Goal: Task Accomplishment & Management: Use online tool/utility

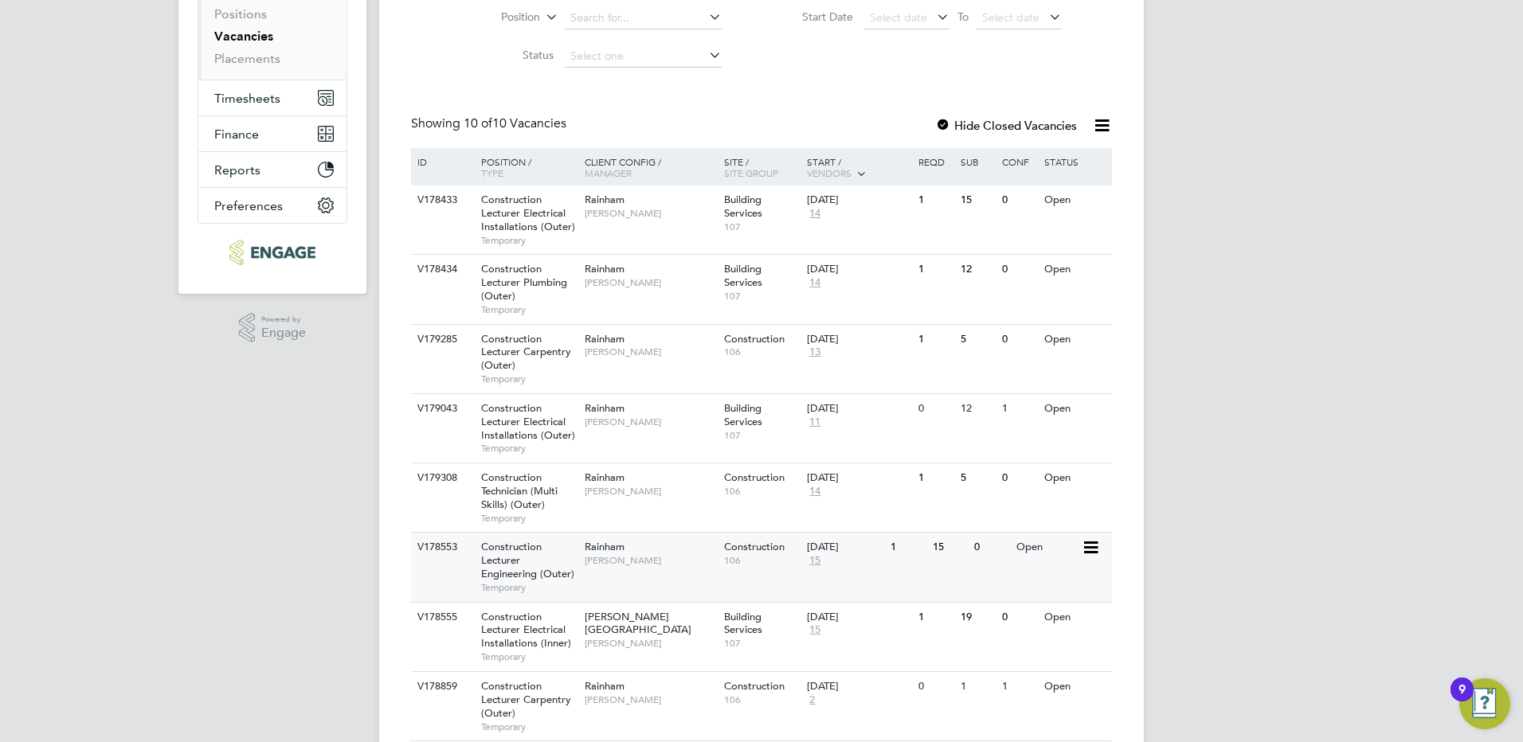
scroll to position [428, 0]
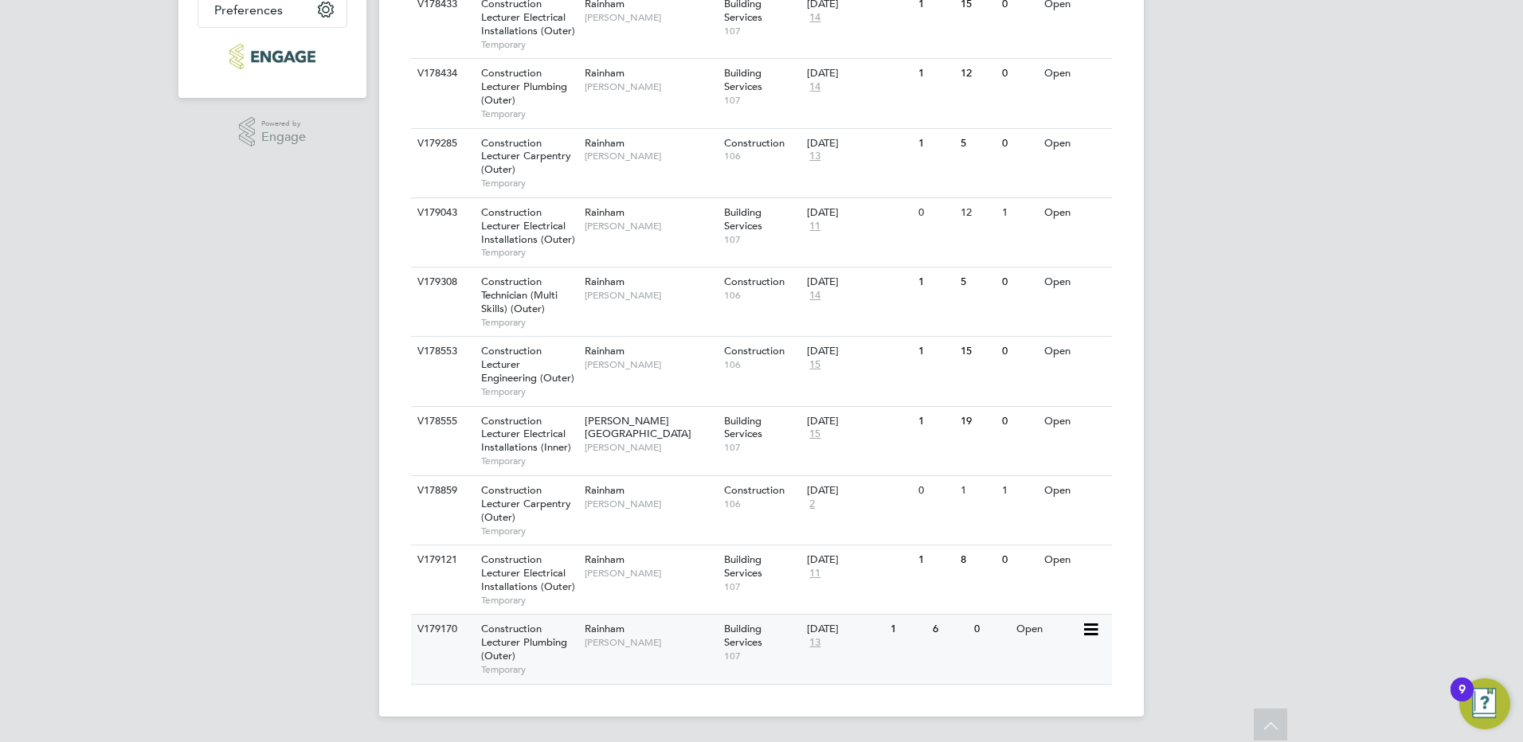
click at [606, 639] on span "[PERSON_NAME]" at bounding box center [649, 642] width 131 height 13
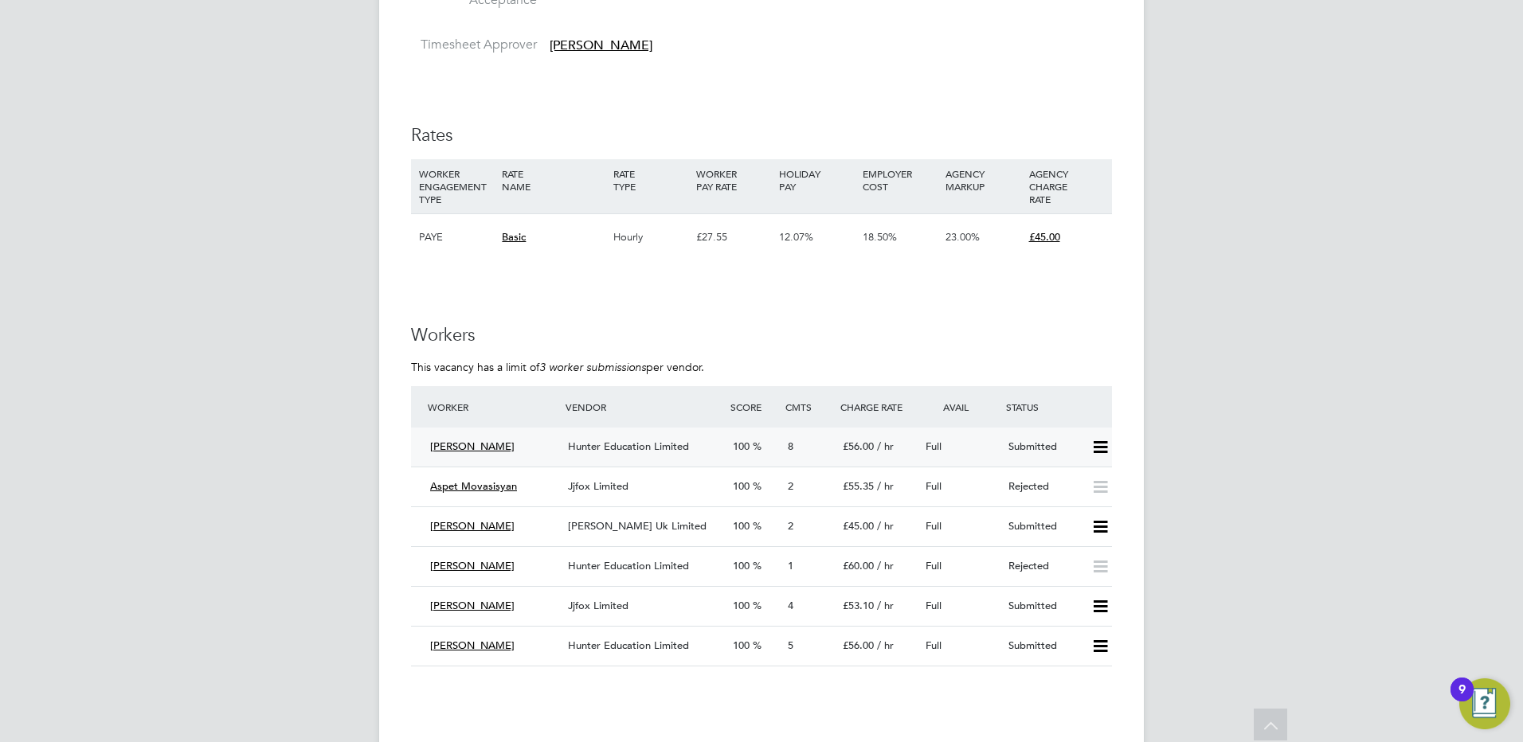
click at [607, 444] on span "Hunter Education Limited" at bounding box center [628, 447] width 121 height 14
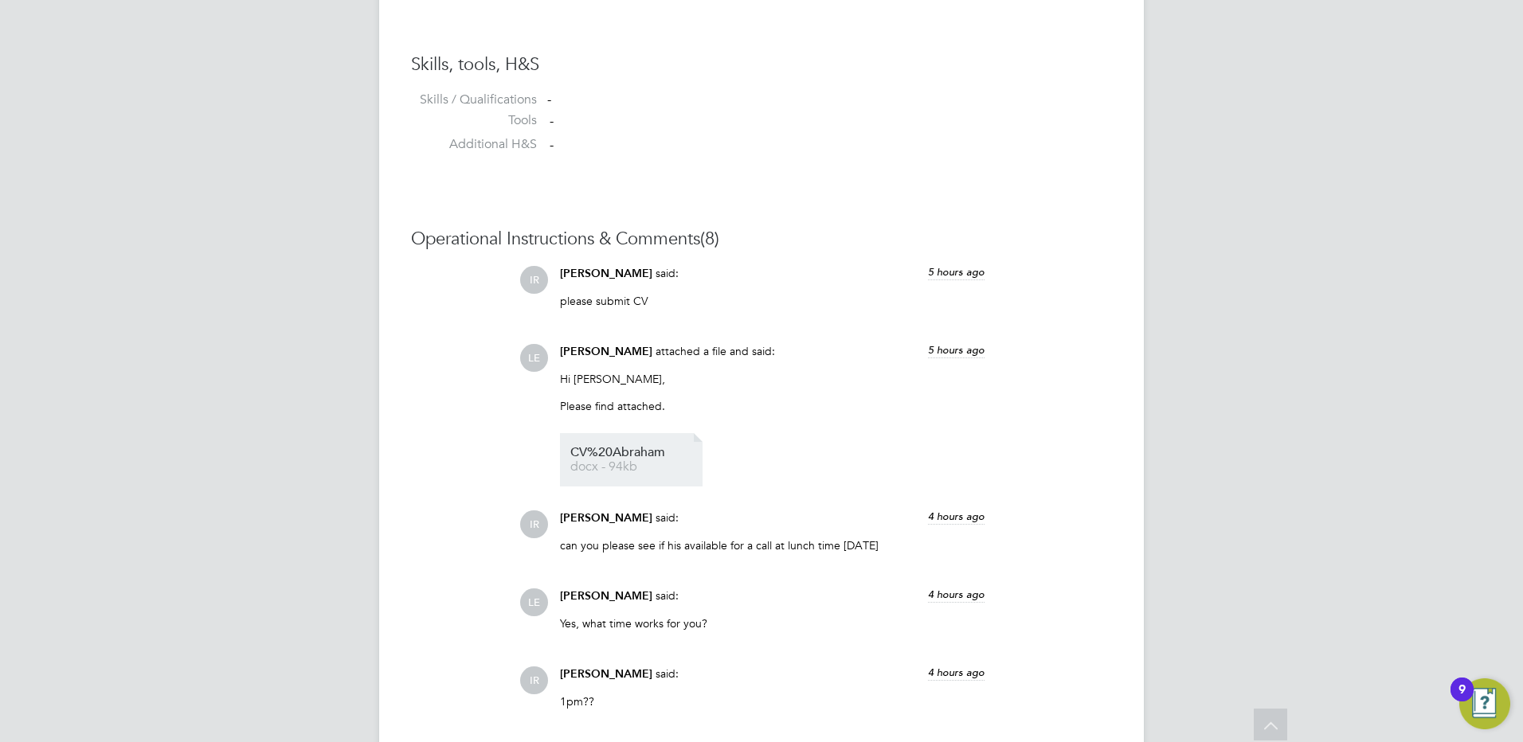
click at [624, 462] on span "docx - 94kb" at bounding box center [633, 467] width 127 height 12
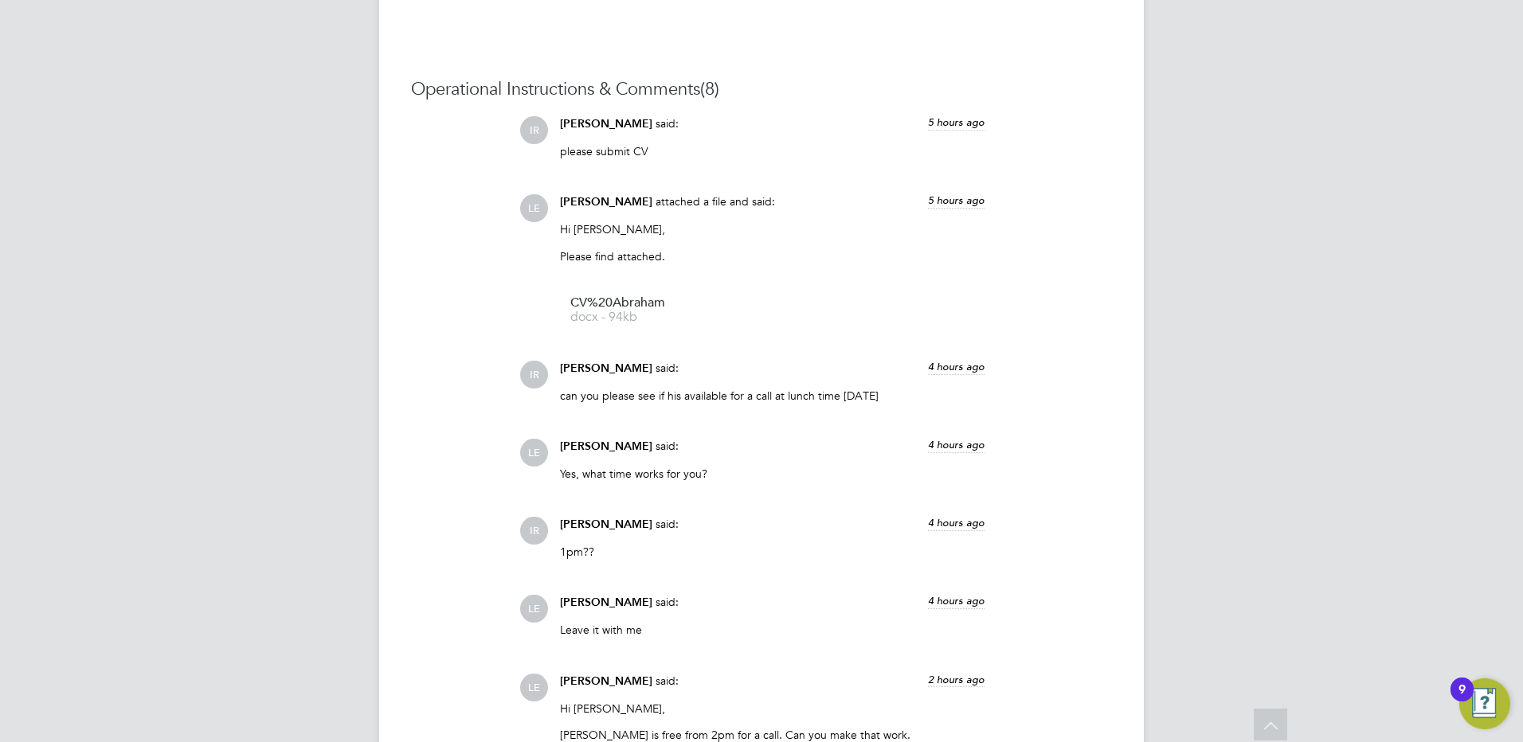
scroll to position [1354, 0]
